Goal: Transaction & Acquisition: Download file/media

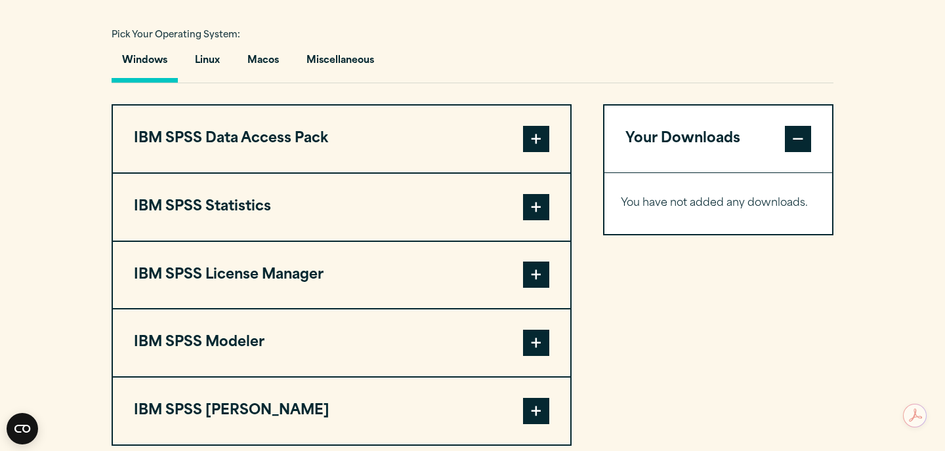
scroll to position [1050, 0]
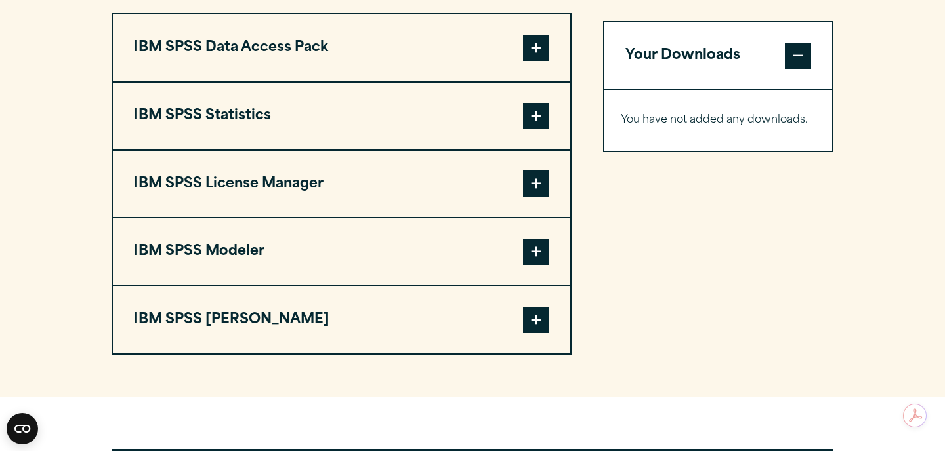
click at [494, 56] on button "IBM SPSS Data Access Pack" at bounding box center [341, 47] width 457 height 67
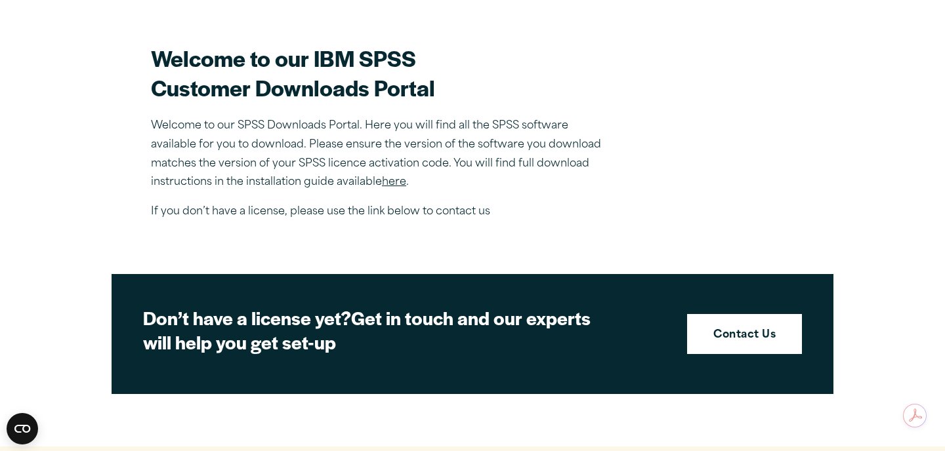
scroll to position [192, 0]
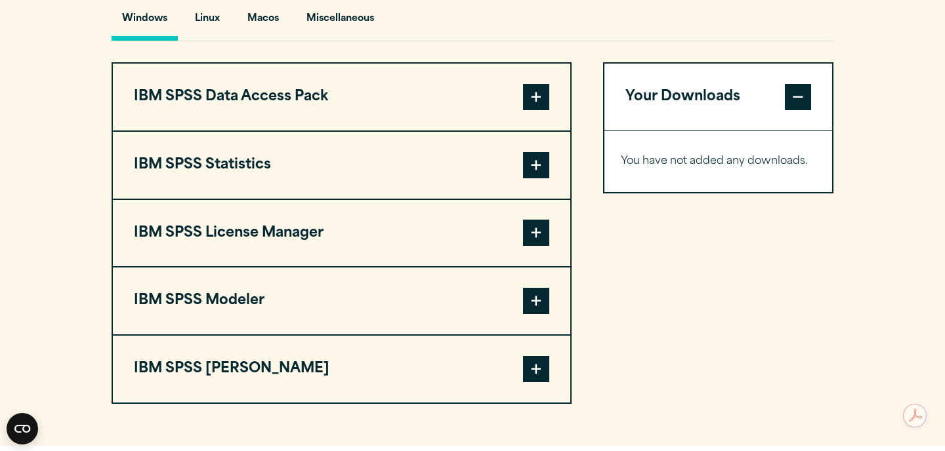
scroll to position [1010, 0]
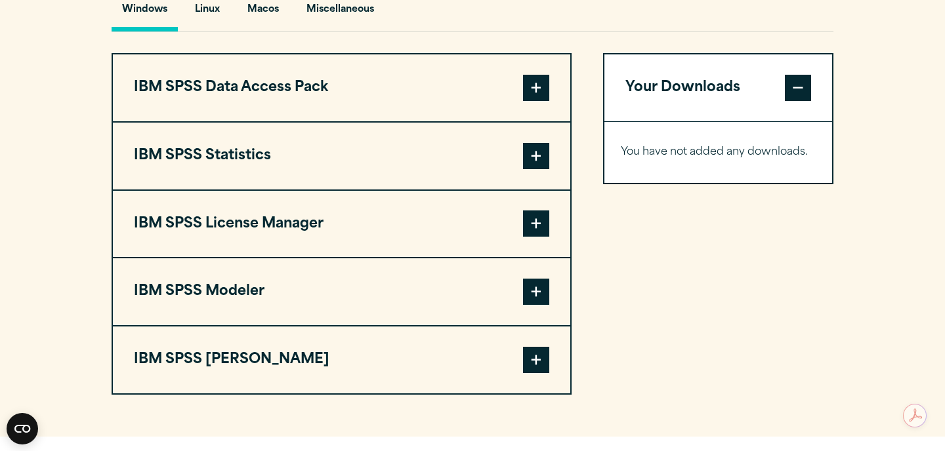
click at [463, 144] on button "IBM SPSS Statistics" at bounding box center [341, 156] width 457 height 67
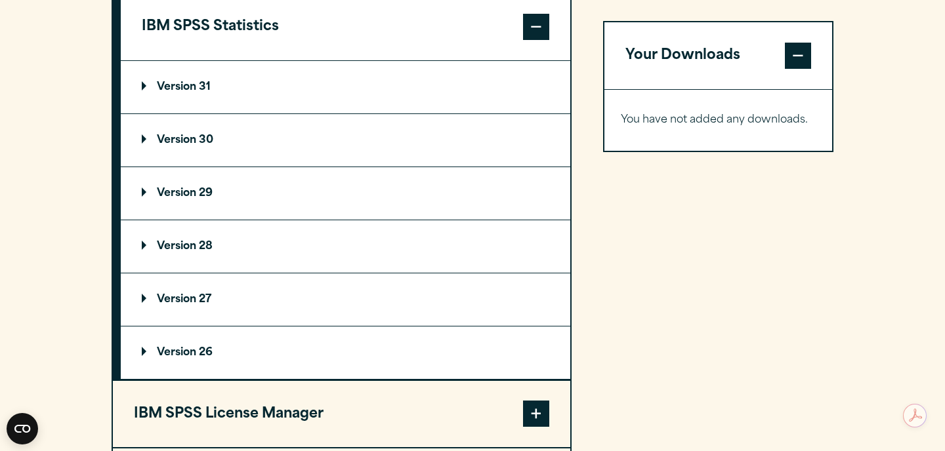
scroll to position [1147, 0]
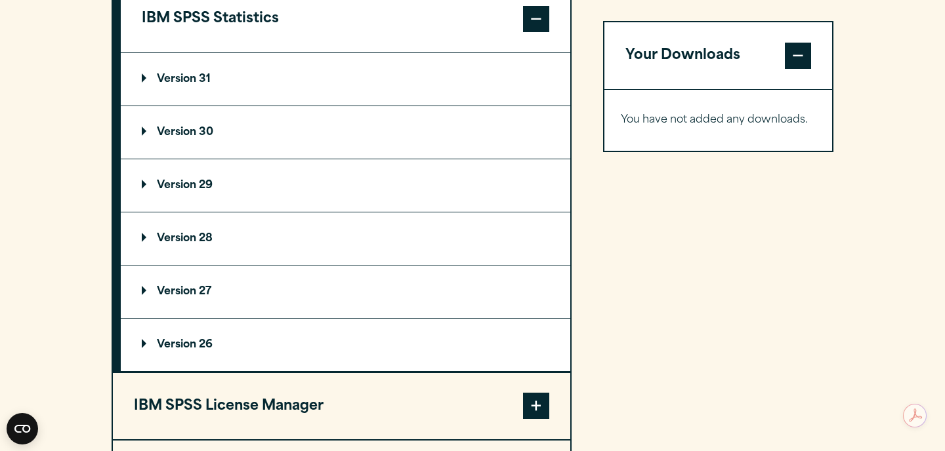
click at [159, 191] on p "Version 29" at bounding box center [177, 185] width 71 height 10
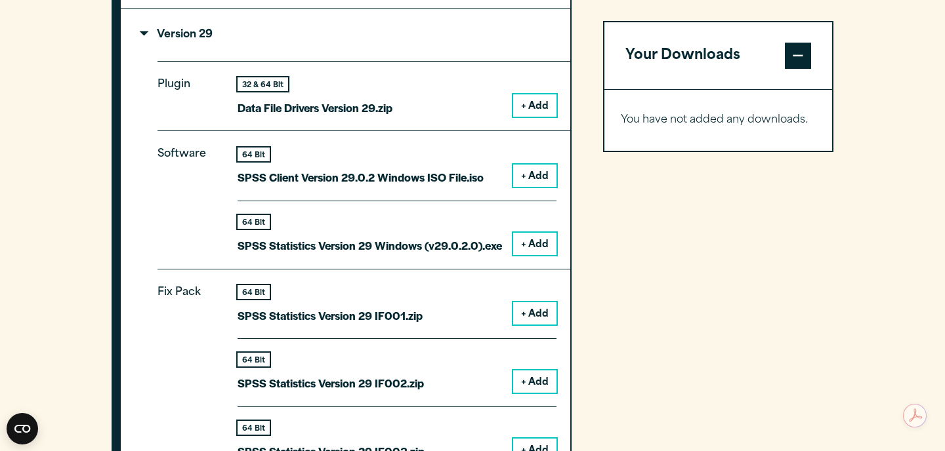
scroll to position [1289, 0]
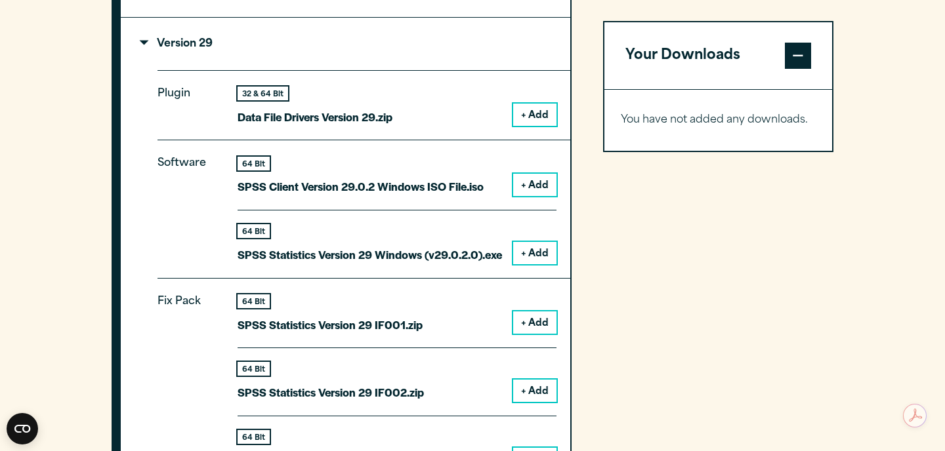
click at [540, 256] on button "+ Add" at bounding box center [534, 253] width 43 height 22
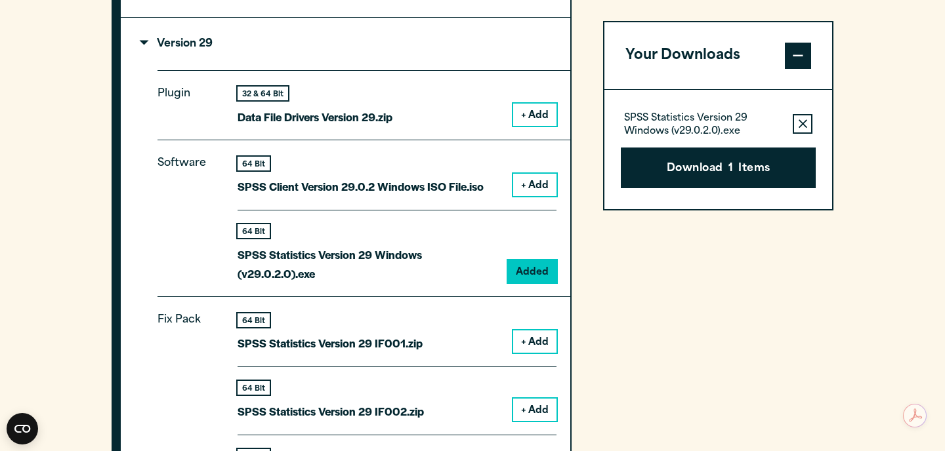
click at [538, 190] on button "+ Add" at bounding box center [534, 185] width 43 height 22
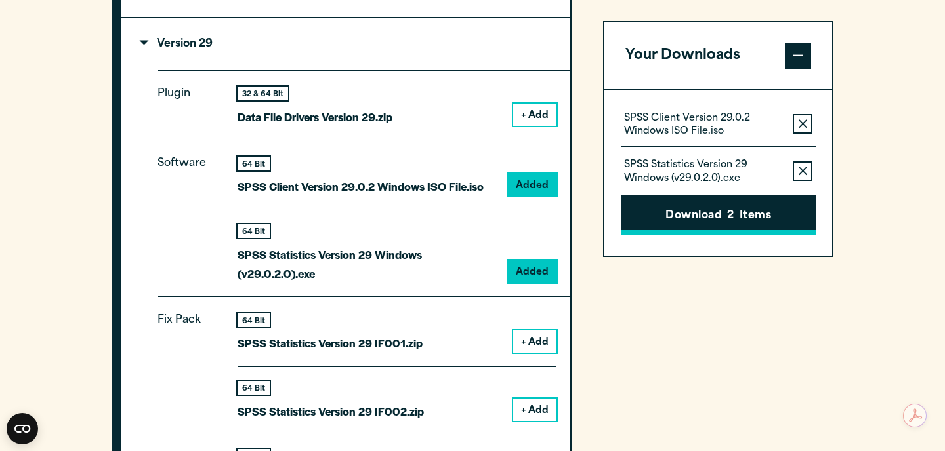
click at [722, 212] on button "Download 2 Items" at bounding box center [718, 215] width 195 height 41
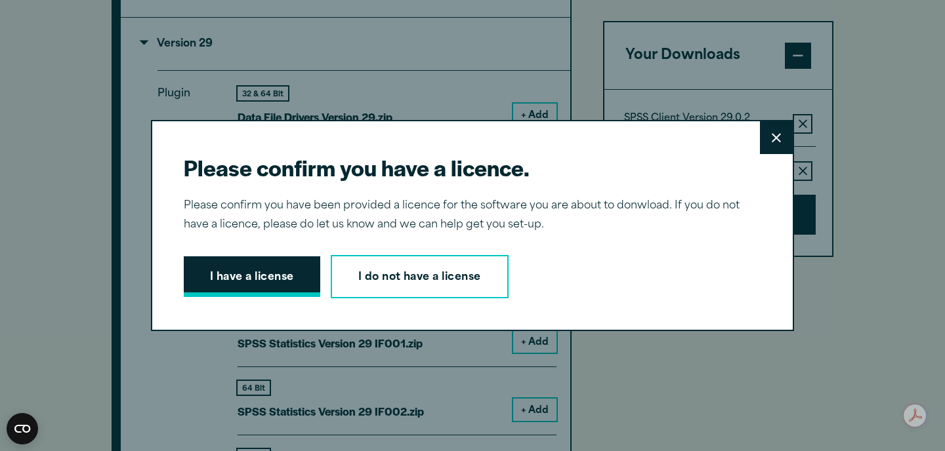
click at [294, 280] on button "I have a license" at bounding box center [252, 277] width 136 height 41
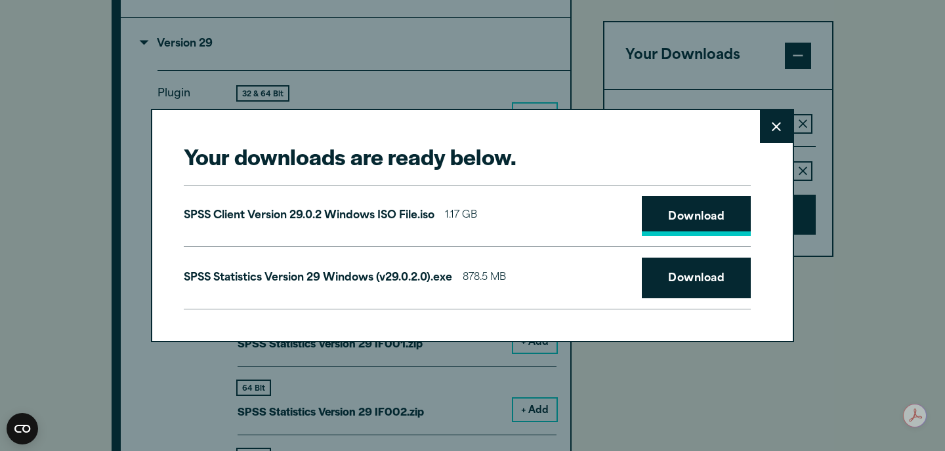
click at [665, 232] on link "Download" at bounding box center [696, 216] width 109 height 41
click at [680, 281] on link "Download" at bounding box center [696, 278] width 109 height 41
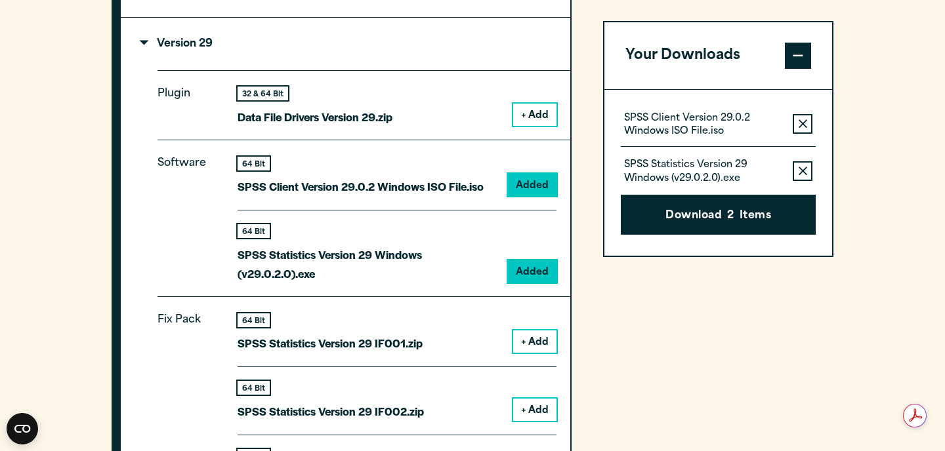
click at [262, 43] on div "Your downloads are ready below. Close SPSS Client Version 29.0.2 Windows ISO Fi…" at bounding box center [472, 225] width 945 height 451
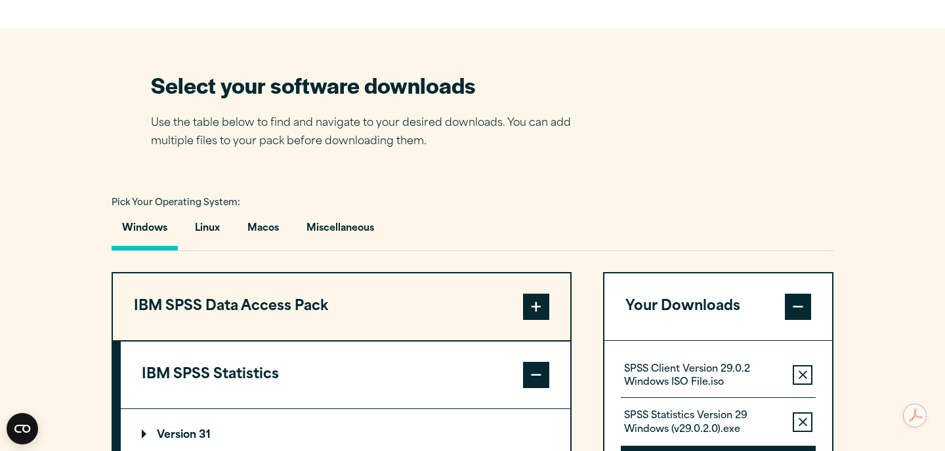
scroll to position [789, 0]
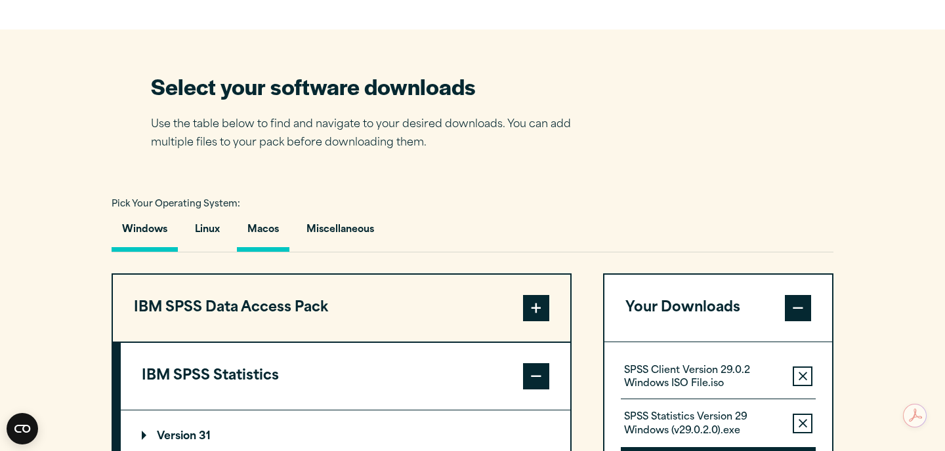
click at [264, 232] on button "Macos" at bounding box center [263, 233] width 52 height 37
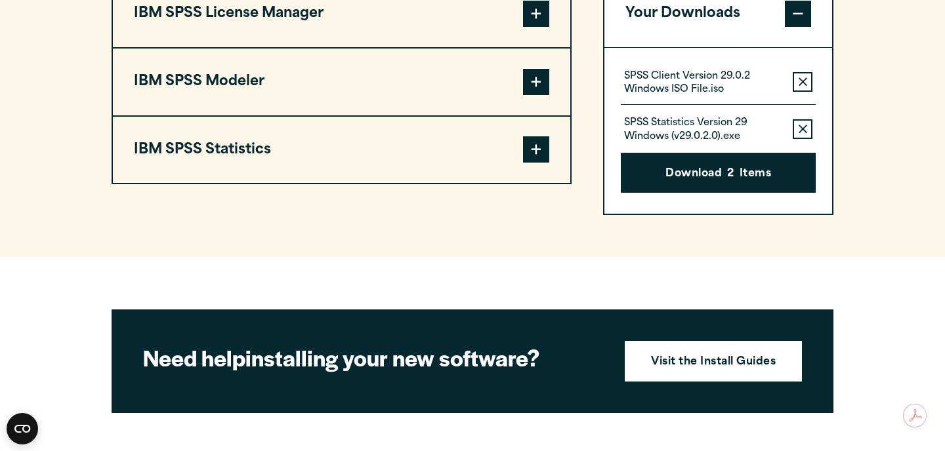
scroll to position [999, 0]
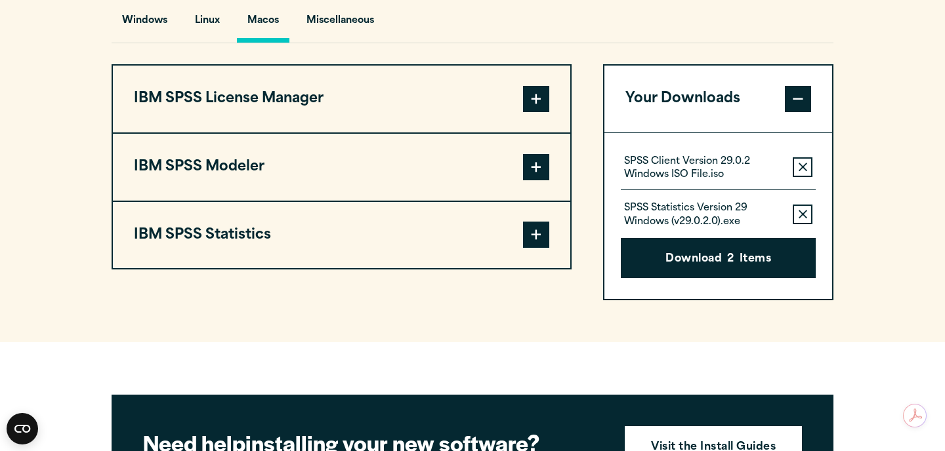
click at [532, 247] on span at bounding box center [536, 235] width 26 height 26
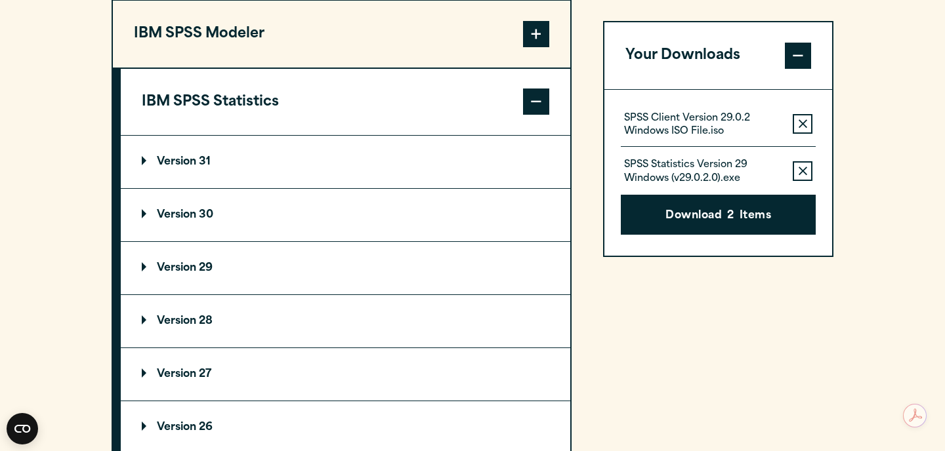
scroll to position [1157, 0]
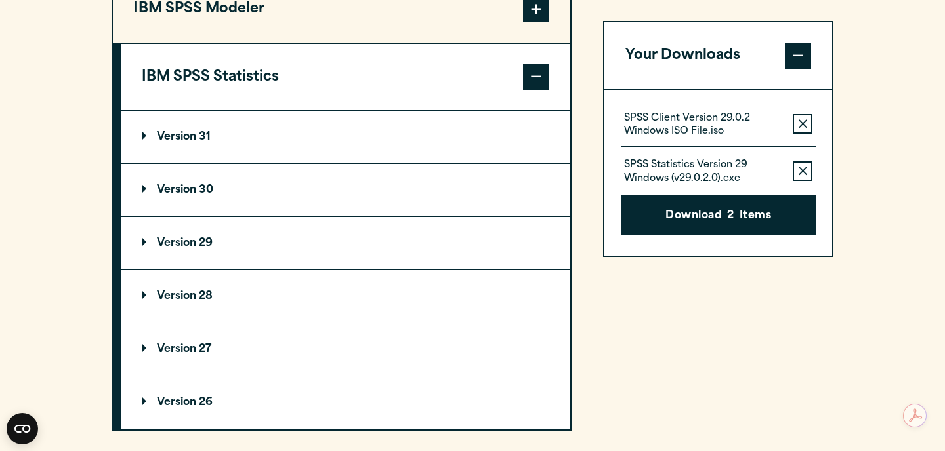
click at [197, 249] on p "Version 29" at bounding box center [177, 243] width 71 height 10
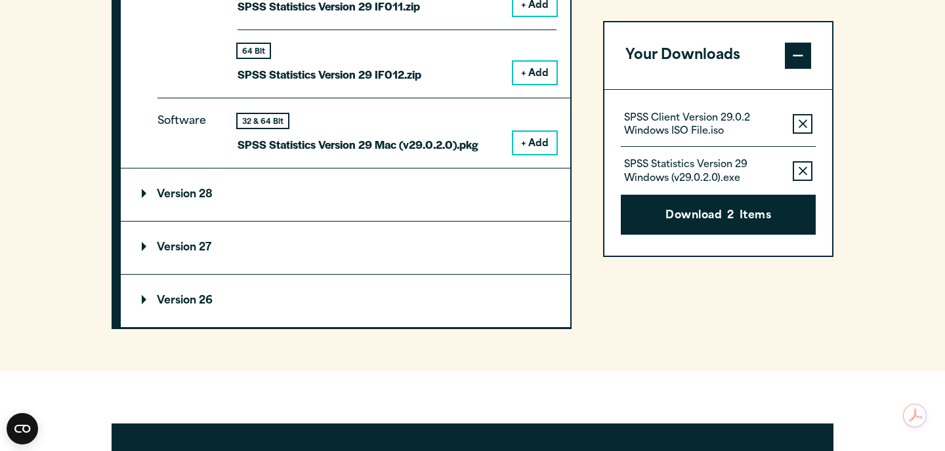
scroll to position [1941, 0]
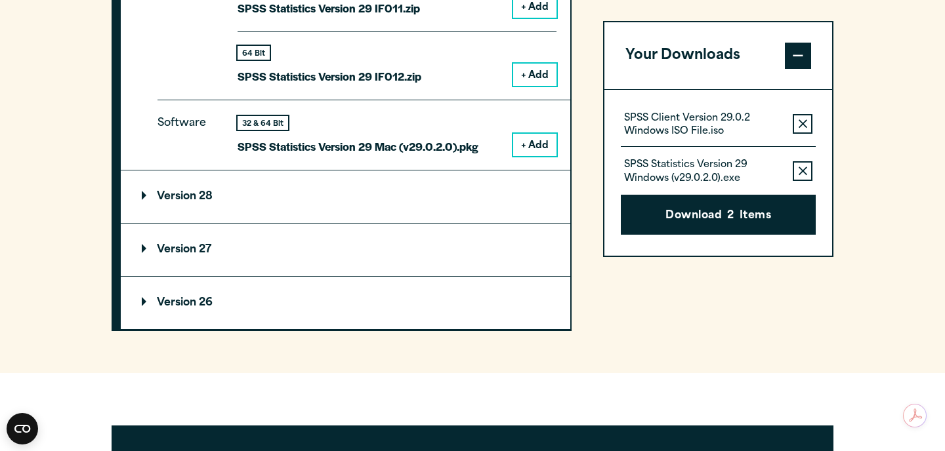
click at [533, 156] on button "+ Add" at bounding box center [534, 145] width 43 height 22
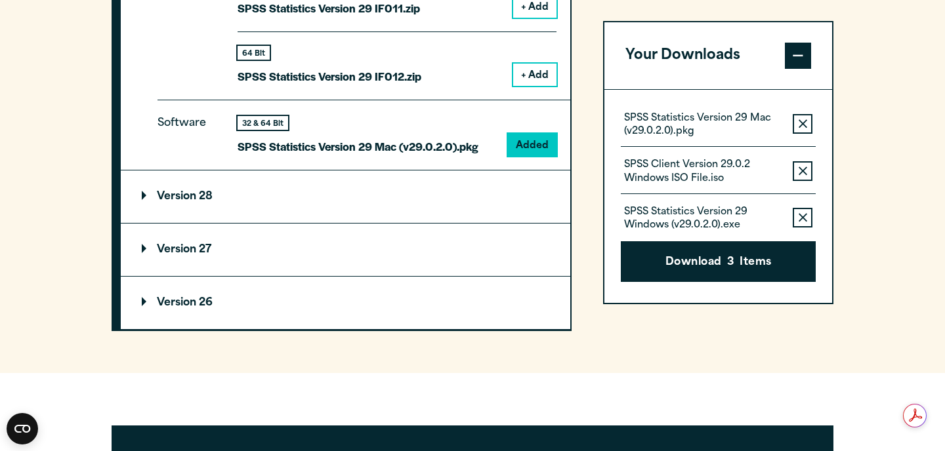
click at [799, 164] on button "Remove this item from your software download list" at bounding box center [803, 171] width 20 height 20
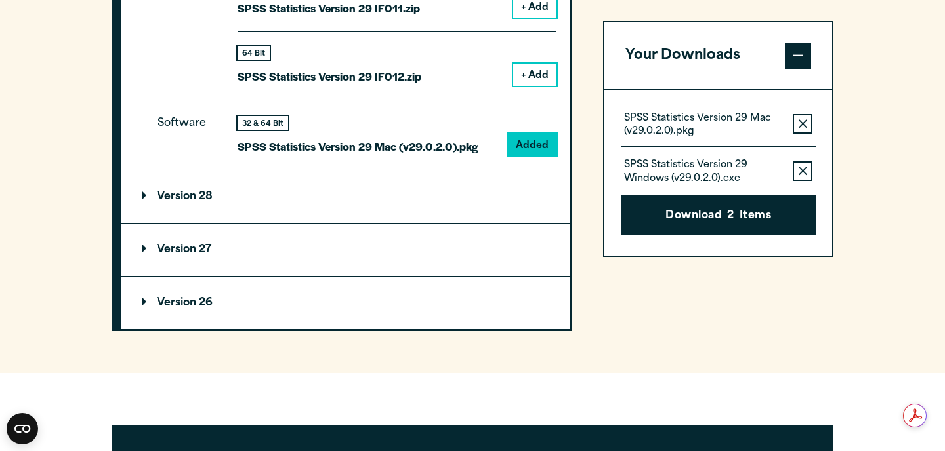
click at [799, 165] on button "Remove this item from your software download list" at bounding box center [803, 171] width 20 height 20
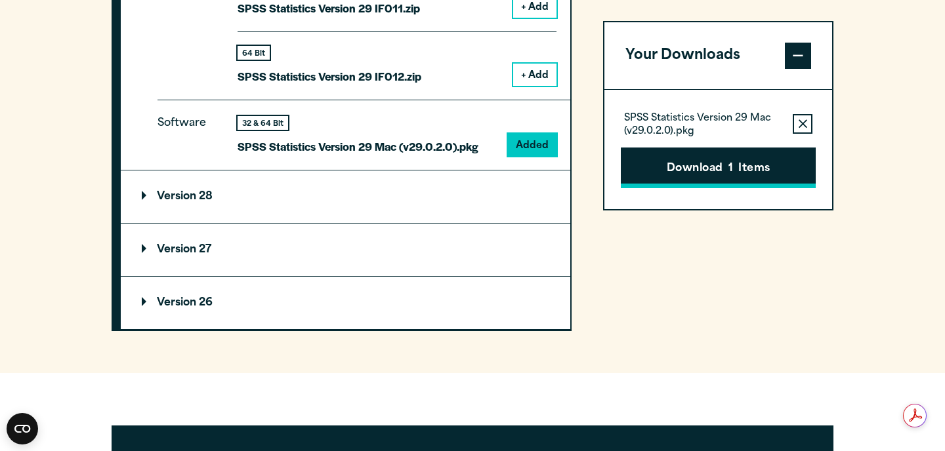
click at [753, 180] on button "Download 1 Items" at bounding box center [718, 168] width 195 height 41
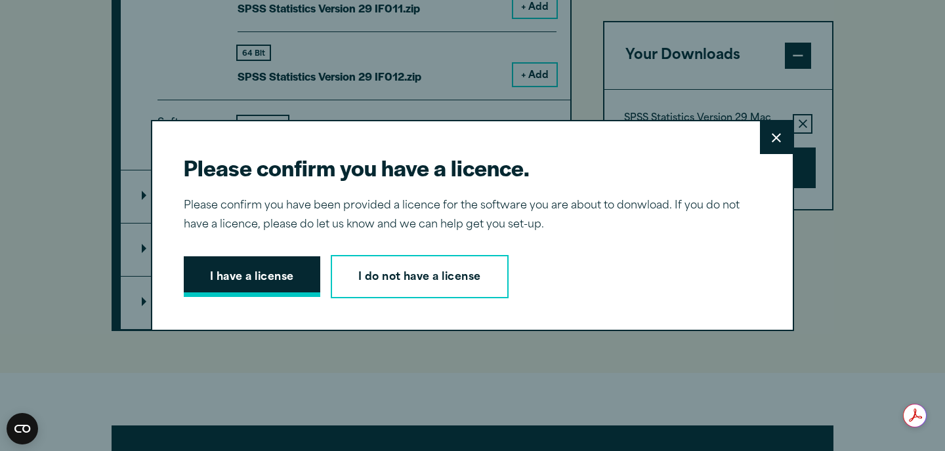
click at [268, 280] on button "I have a license" at bounding box center [252, 277] width 136 height 41
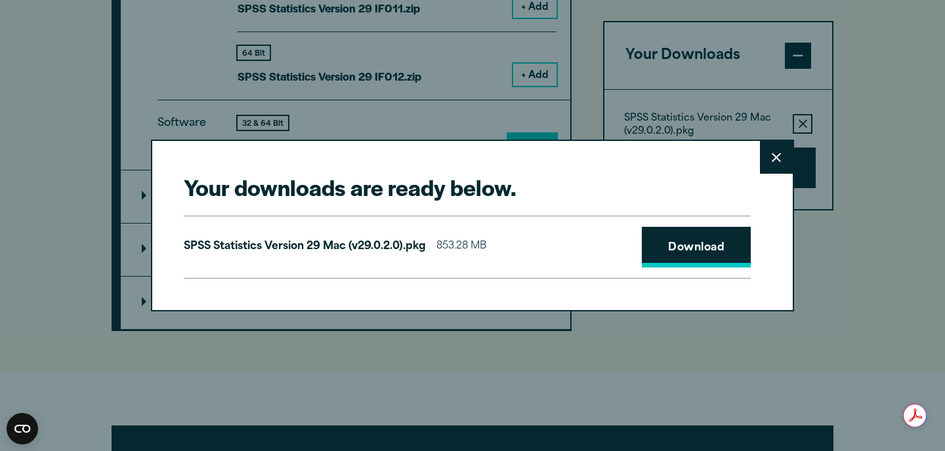
click at [685, 254] on link "Download" at bounding box center [696, 247] width 109 height 41
click at [768, 164] on button "Close" at bounding box center [776, 157] width 33 height 33
